Goal: Information Seeking & Learning: Learn about a topic

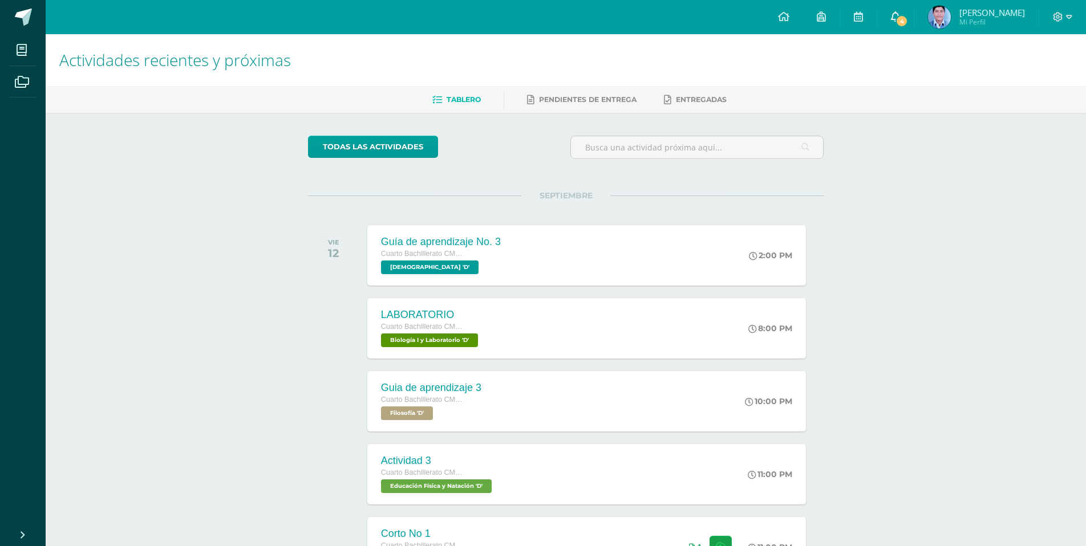
click at [900, 22] on span at bounding box center [895, 17] width 9 height 13
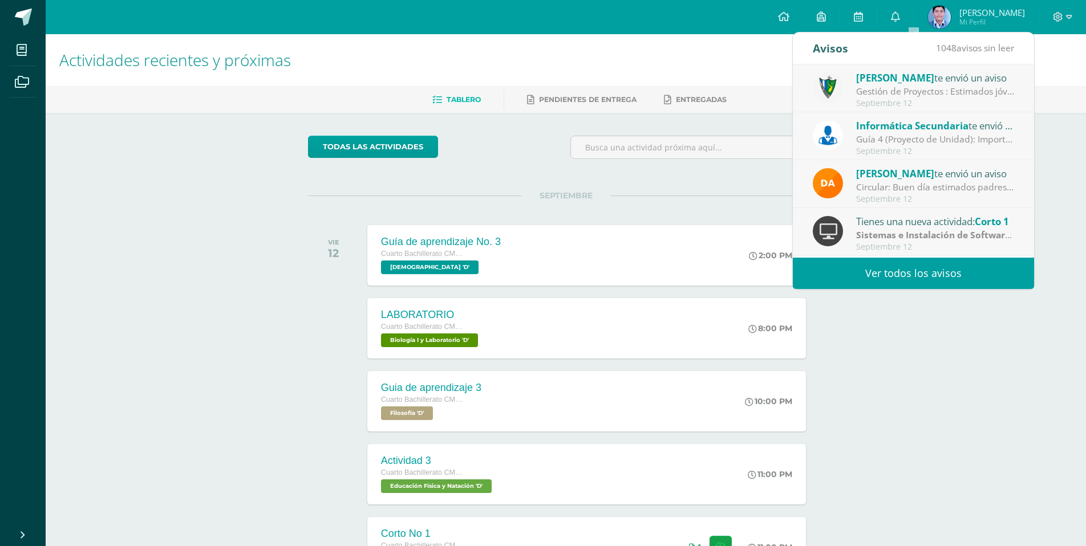
click at [930, 97] on div "Gestión de Proyectos : Estimados jóvenes, es un gusto saludarlos. Debido a que …" at bounding box center [935, 91] width 159 height 13
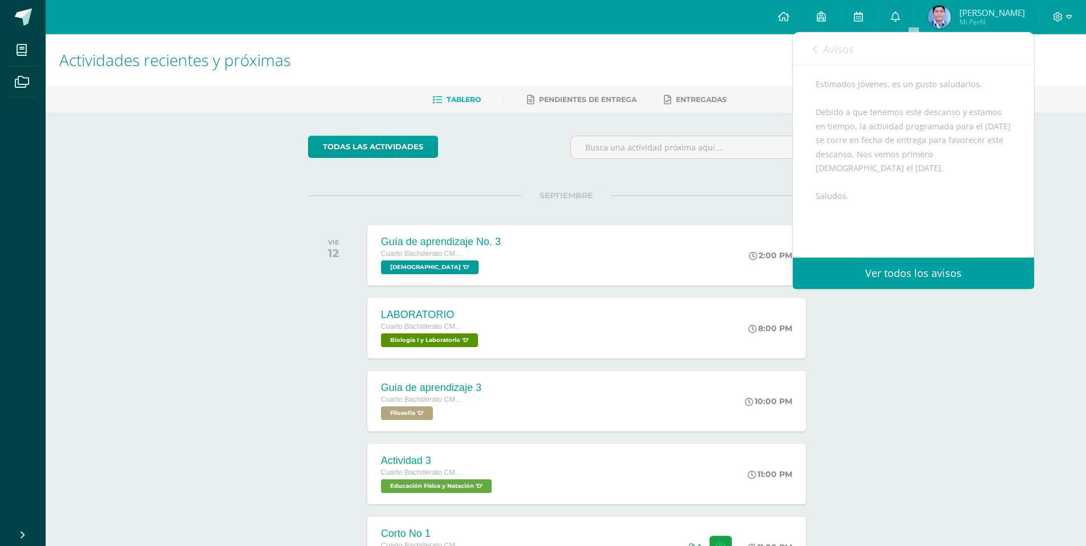
scroll to position [114, 0]
drag, startPoint x: 815, startPoint y: 152, endPoint x: 874, endPoint y: 165, distance: 59.5
click at [874, 165] on div "Estimados jóvenes, es un gusto saludarlos. Debido a que tenemos este descanso y…" at bounding box center [913, 167] width 196 height 209
click at [888, 170] on div "Estimados jóvenes, es un gusto saludarlos. Debido a que tenemos este descanso y…" at bounding box center [913, 167] width 196 height 209
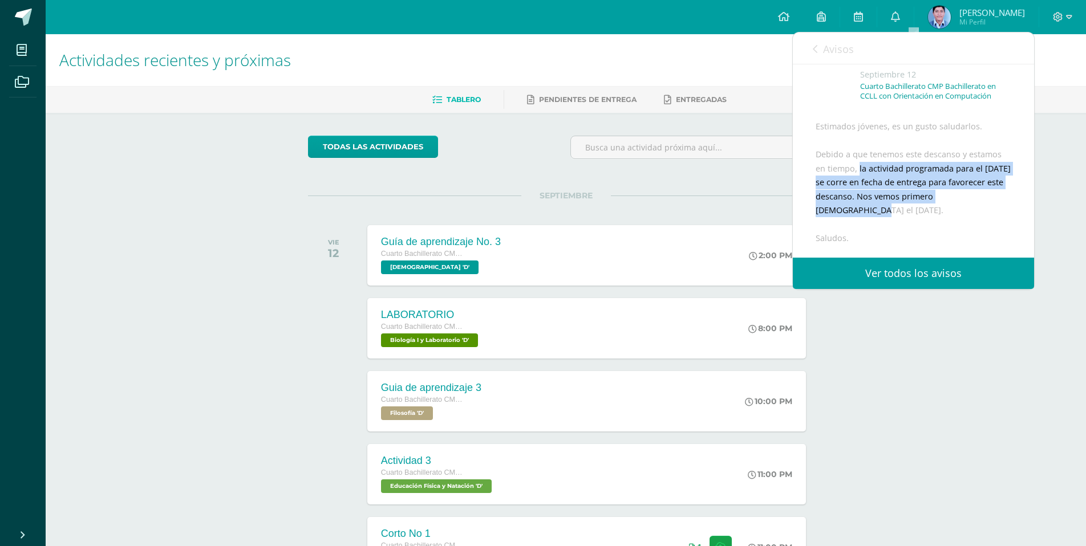
drag, startPoint x: 859, startPoint y: 183, endPoint x: 968, endPoint y: 231, distance: 119.5
click at [977, 220] on div "Estimados jóvenes, es un gusto saludarlos. Debido a que tenemos este descanso y…" at bounding box center [913, 224] width 196 height 209
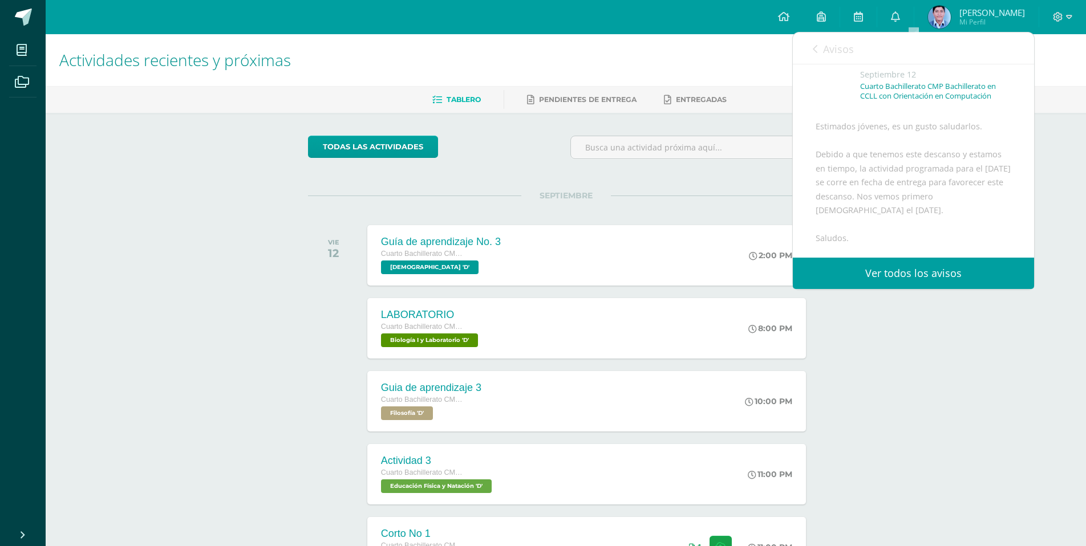
drag, startPoint x: 951, startPoint y: 236, endPoint x: 927, endPoint y: 216, distance: 30.7
click at [943, 232] on div "Estimados jóvenes, es un gusto saludarlos. Debido a que tenemos este descanso y…" at bounding box center [913, 224] width 196 height 209
click at [902, 171] on div "Estimados jóvenes, es un gusto saludarlos. Debido a que tenemos este descanso y…" at bounding box center [913, 224] width 196 height 209
click at [825, 54] on span "Avisos" at bounding box center [838, 49] width 31 height 14
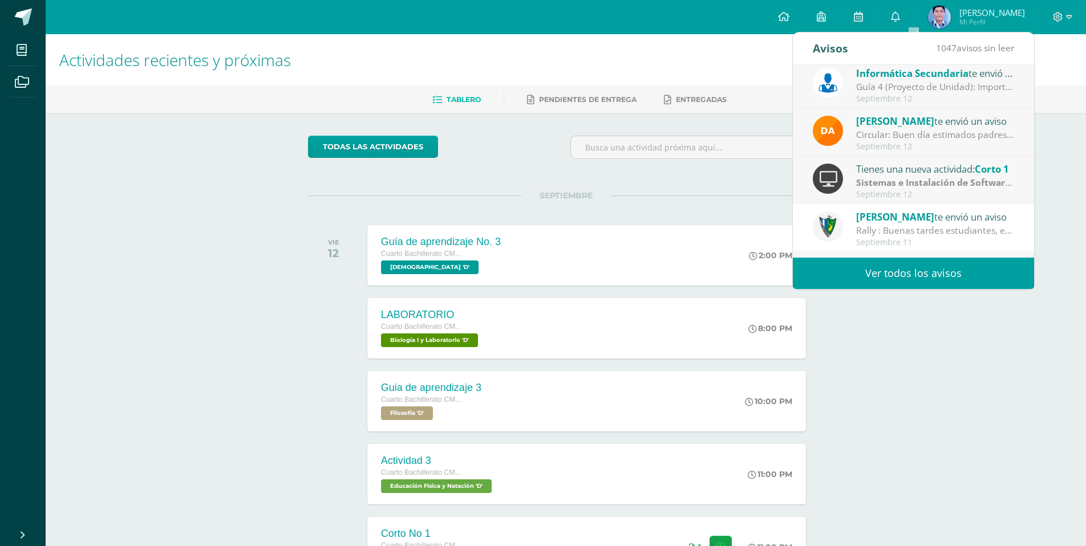
scroll to position [0, 0]
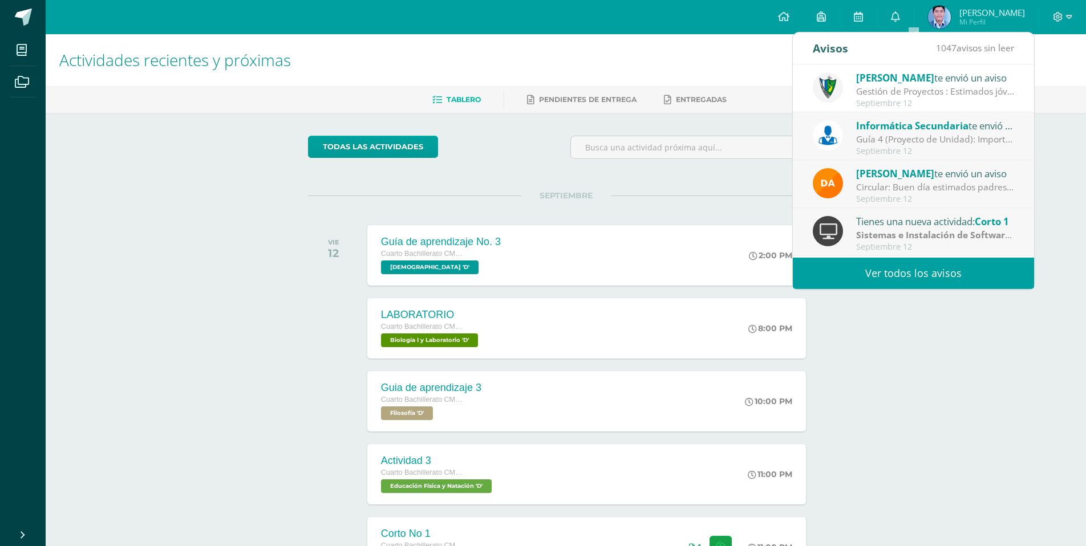
click at [898, 142] on div "Guía 4 (Proyecto de Unidad): Importante: La siguiente tarea se recibirá según l…" at bounding box center [935, 139] width 159 height 13
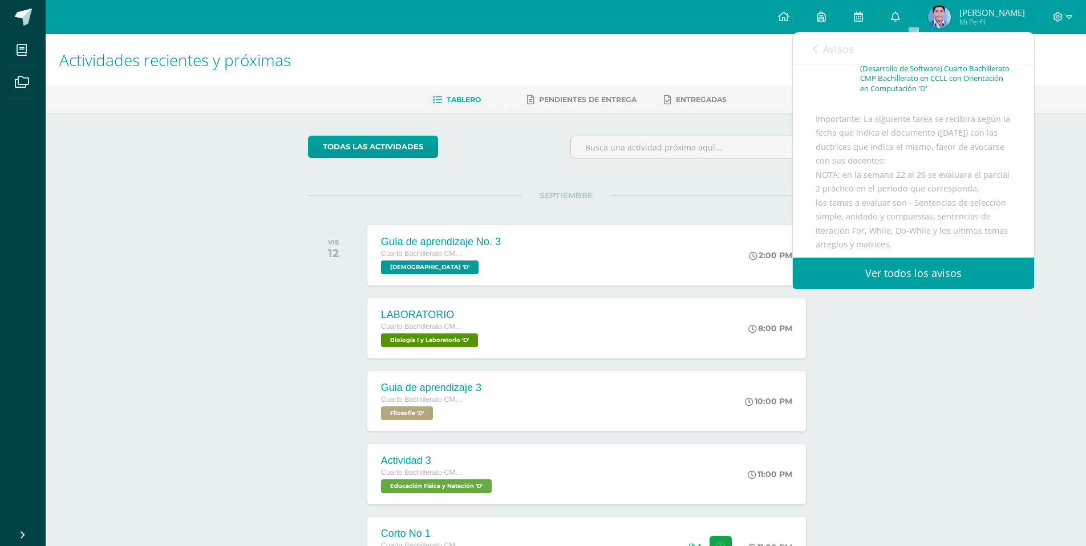
scroll to position [80, 0]
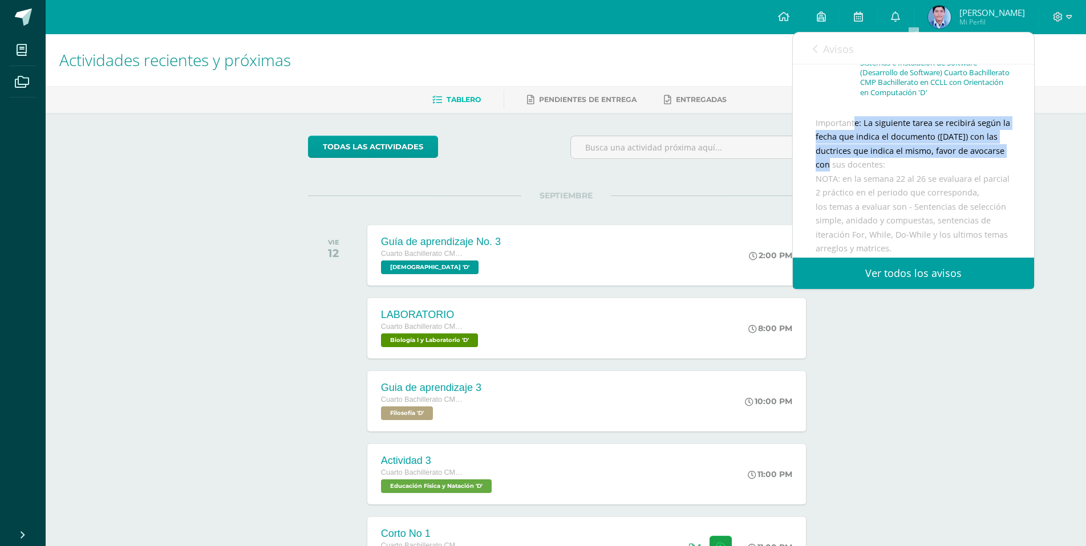
drag, startPoint x: 815, startPoint y: 132, endPoint x: 985, endPoint y: 172, distance: 174.7
click at [1003, 165] on div "Informática Secundaria te envió un aviso: Guía 4 (Proyecto de Unidad) [DATE] Si…" at bounding box center [913, 185] width 241 height 403
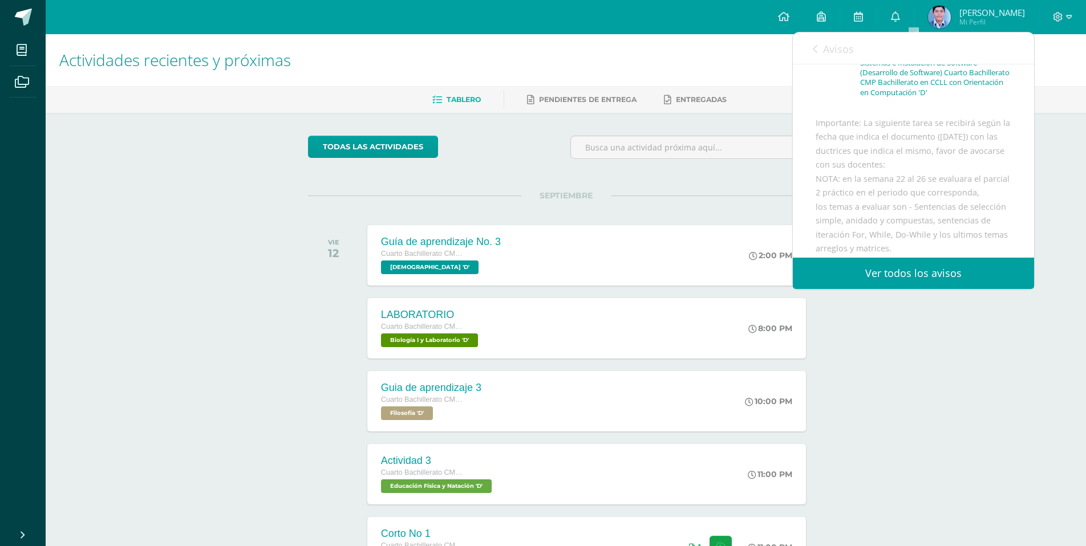
drag, startPoint x: 980, startPoint y: 174, endPoint x: 933, endPoint y: 173, distance: 47.3
click at [979, 175] on div "Importante: La siguiente tarea se recibirá según la fecha que indica el documen…" at bounding box center [913, 245] width 196 height 259
click at [815, 163] on div "Importante: La siguiente tarea se recibirá según la fecha que indica el documen…" at bounding box center [913, 245] width 196 height 259
drag, startPoint x: 818, startPoint y: 188, endPoint x: 957, endPoint y: 217, distance: 142.3
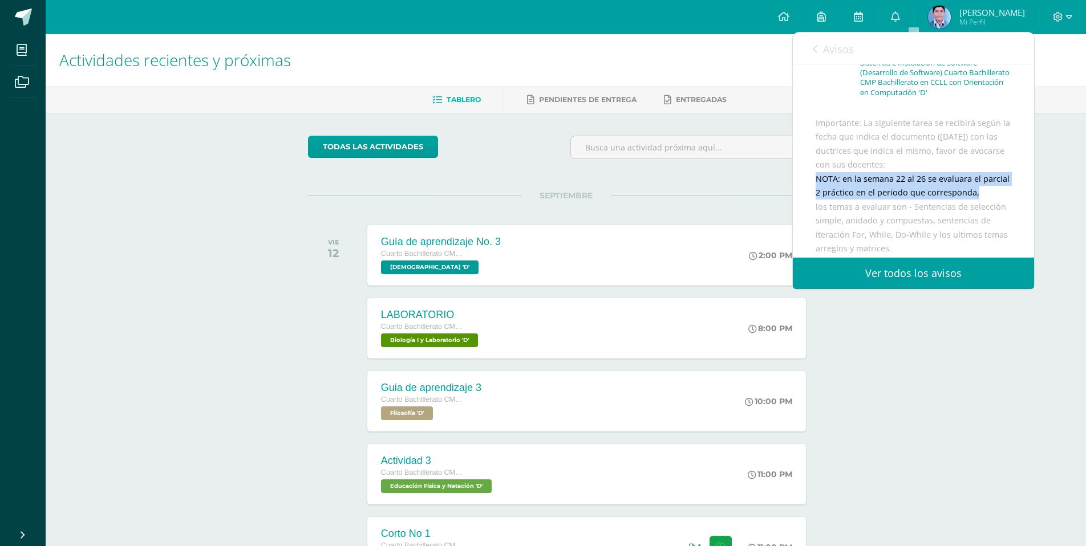
click at [957, 217] on div "Importante: La siguiente tarea se recibirá según la fecha que indica el documen…" at bounding box center [913, 245] width 196 height 259
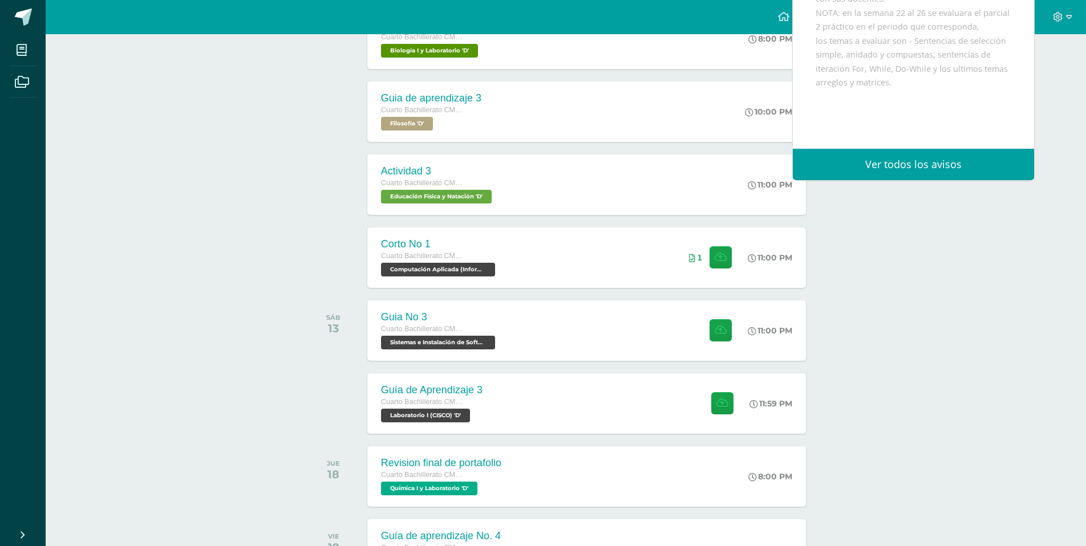
scroll to position [290, 0]
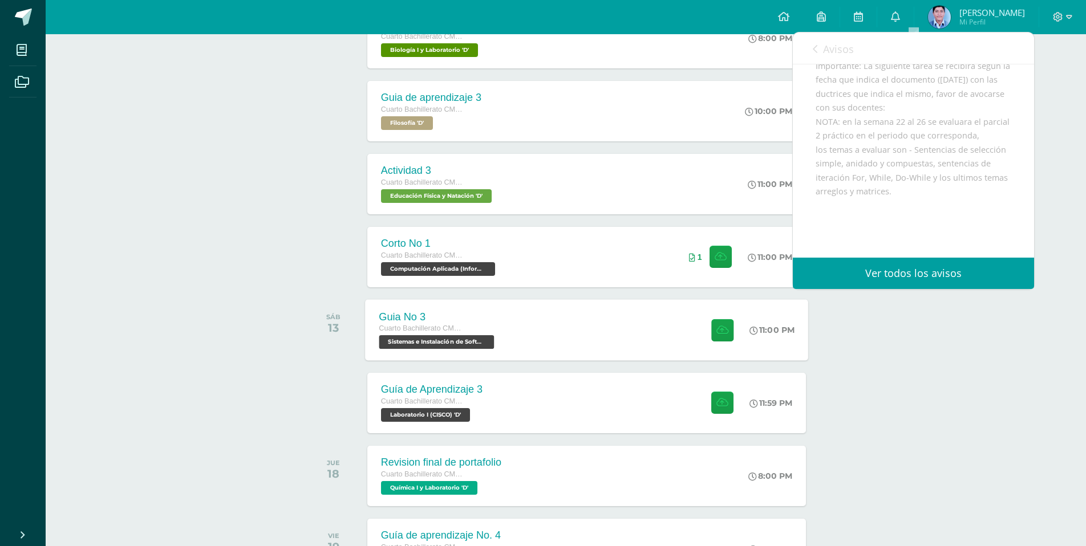
click at [465, 340] on span "Sistemas e Instalación de Software (Desarrollo de Software) 'D'" at bounding box center [436, 342] width 115 height 14
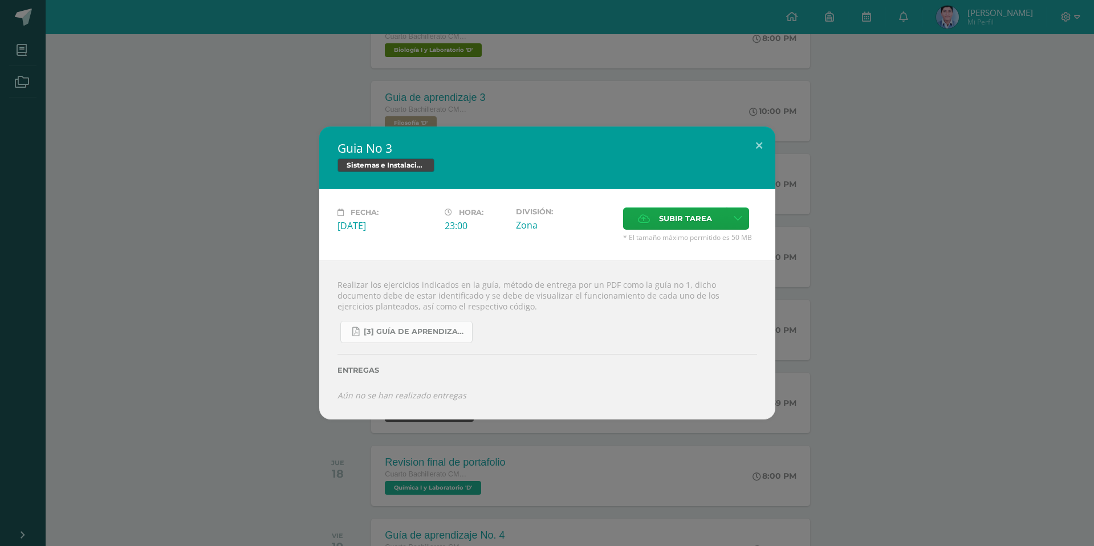
click at [445, 336] on span "[3] Guía de Aprendizaje - Sistemas e Instalación de Software.pdf" at bounding box center [415, 331] width 103 height 9
click at [752, 151] on button at bounding box center [759, 146] width 33 height 39
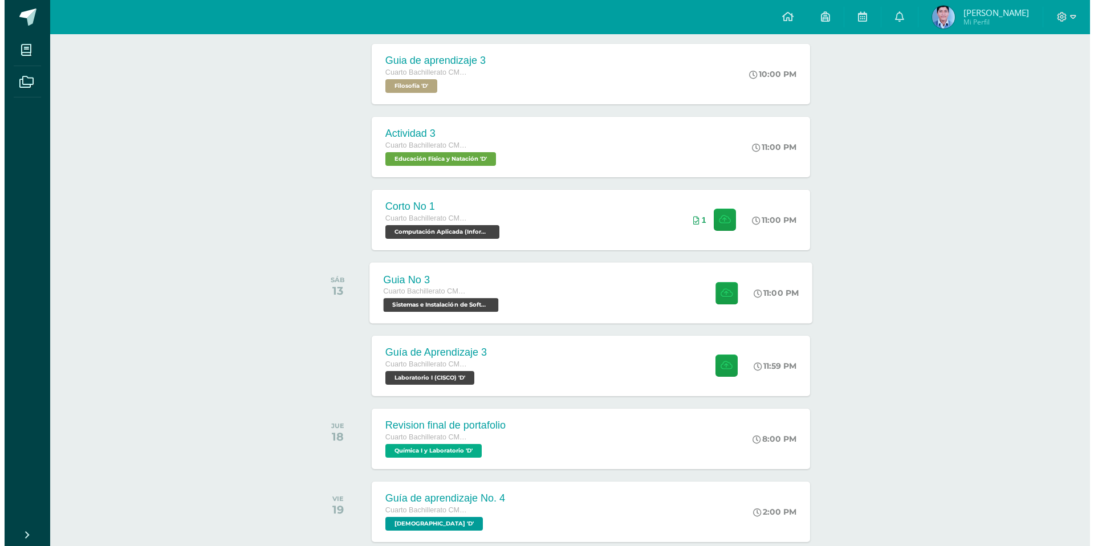
scroll to position [347, 0]
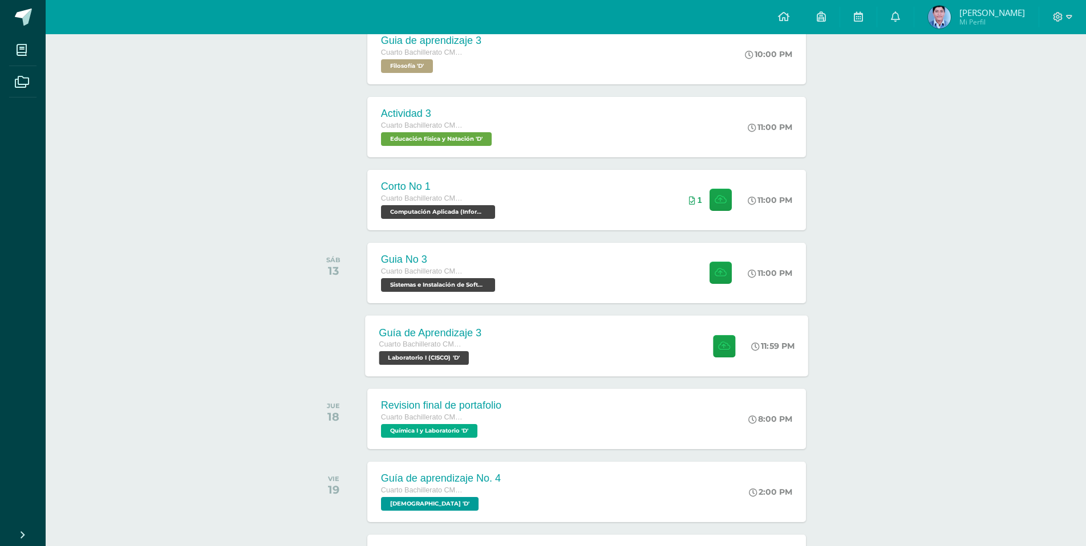
click at [471, 347] on div "Cuarto Bachillerato CMP Bachillerato en CCLL con Orientación en Computación" at bounding box center [430, 345] width 103 height 13
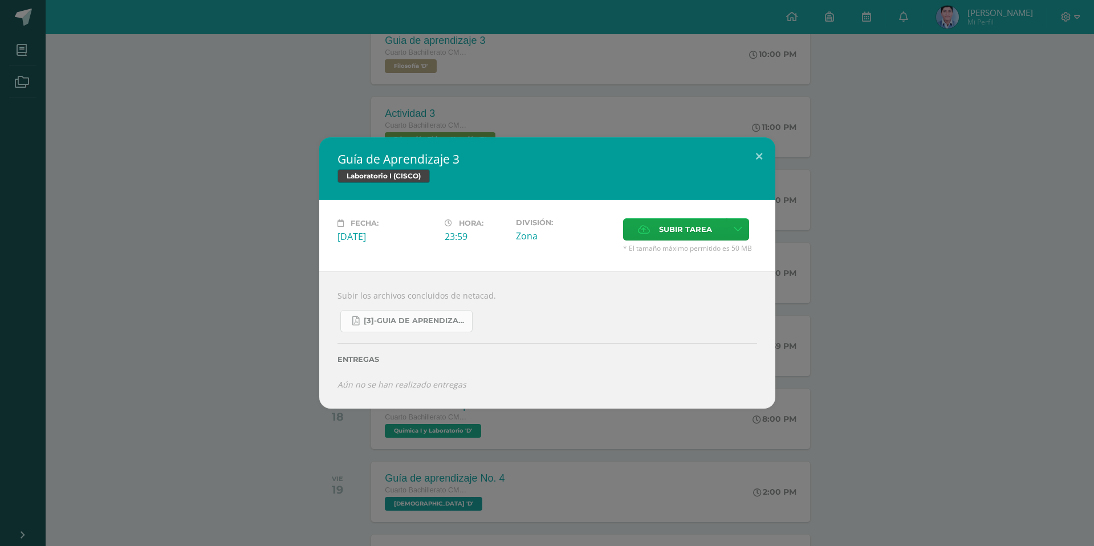
click at [439, 318] on span "[3]-GUIA DE APRENDIZAJE 3 IV [PERSON_NAME] CISCO UNIDAD 4.pdf" at bounding box center [415, 321] width 103 height 9
